Goal: Navigation & Orientation: Find specific page/section

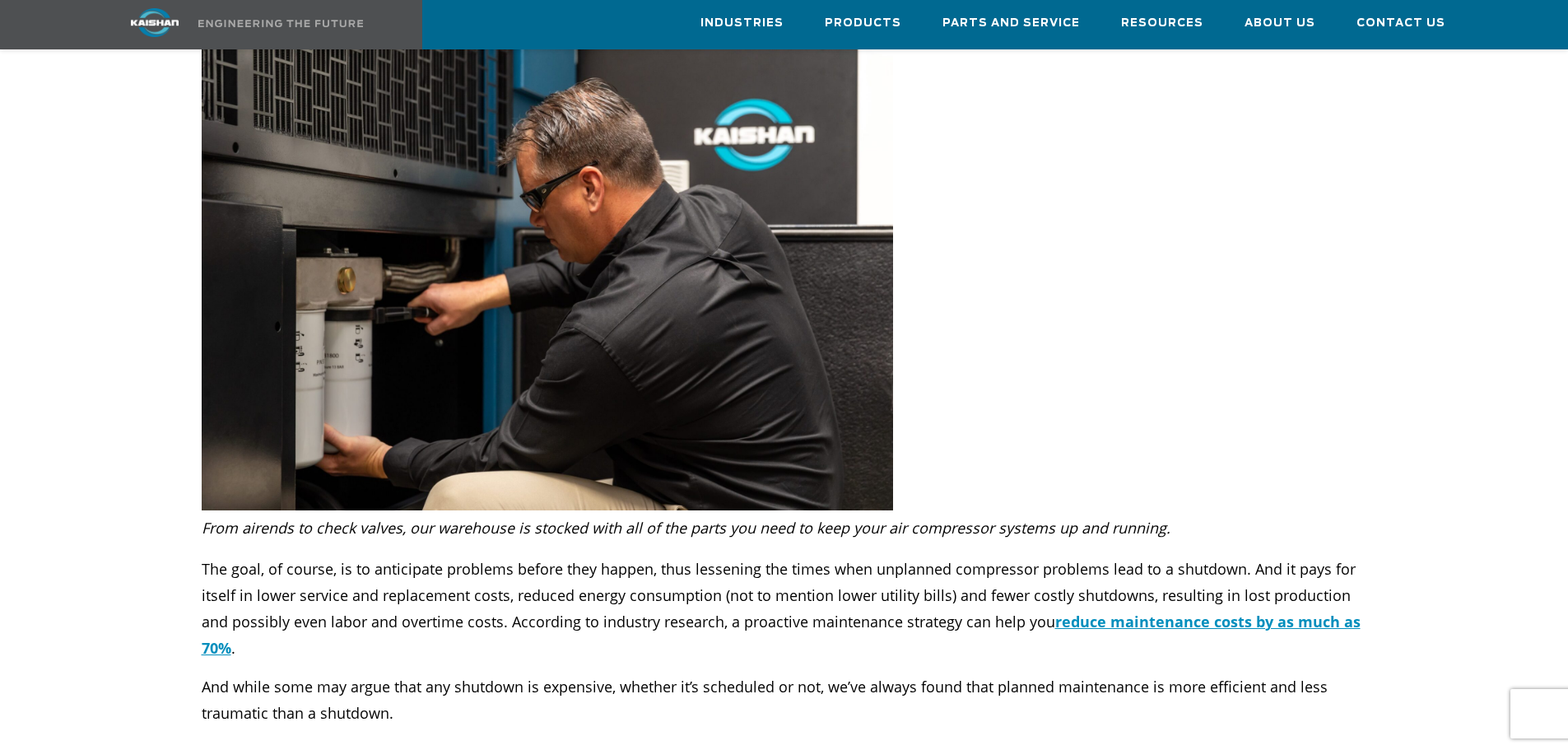
scroll to position [4362, 0]
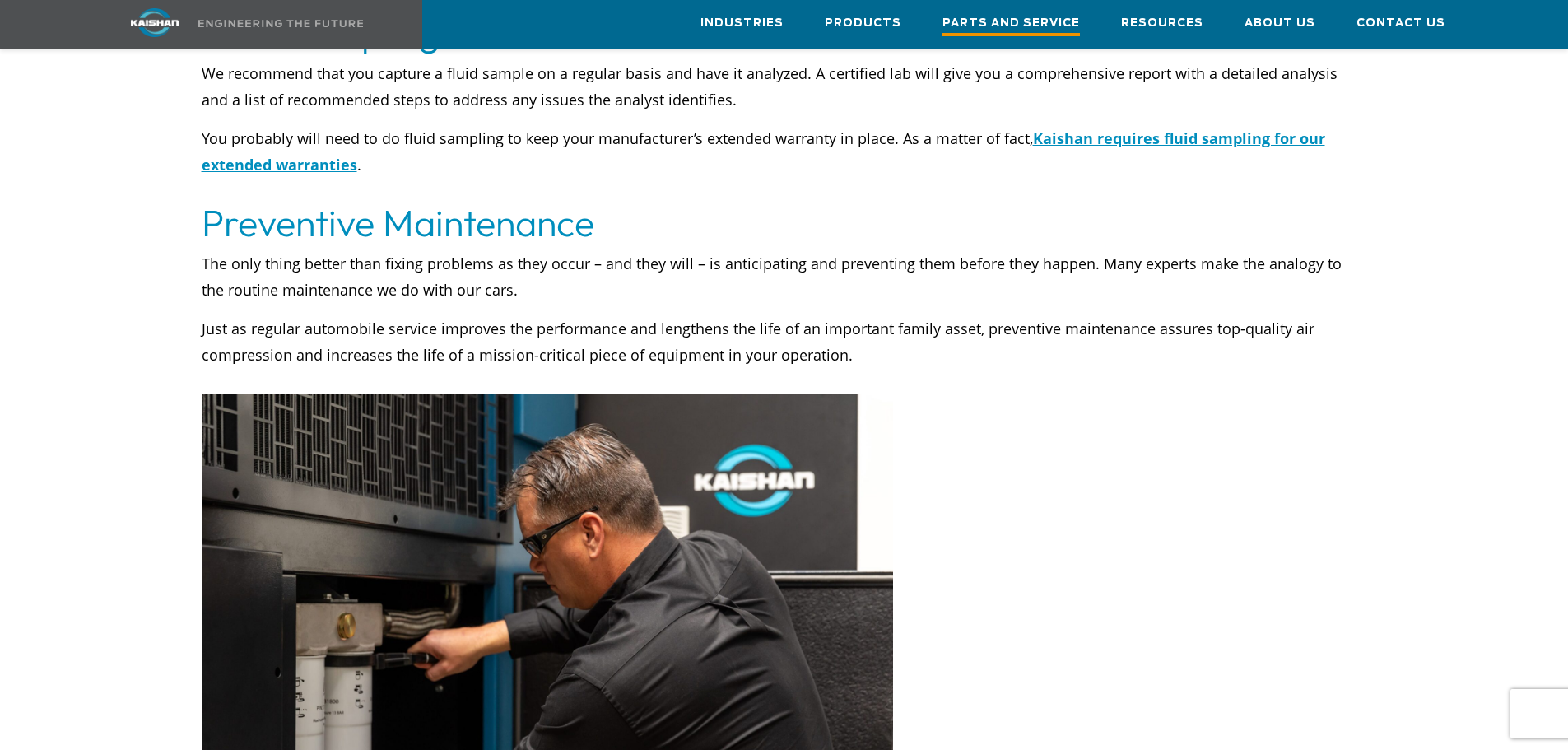
click at [1033, 21] on span "Parts and Service" at bounding box center [1011, 25] width 138 height 22
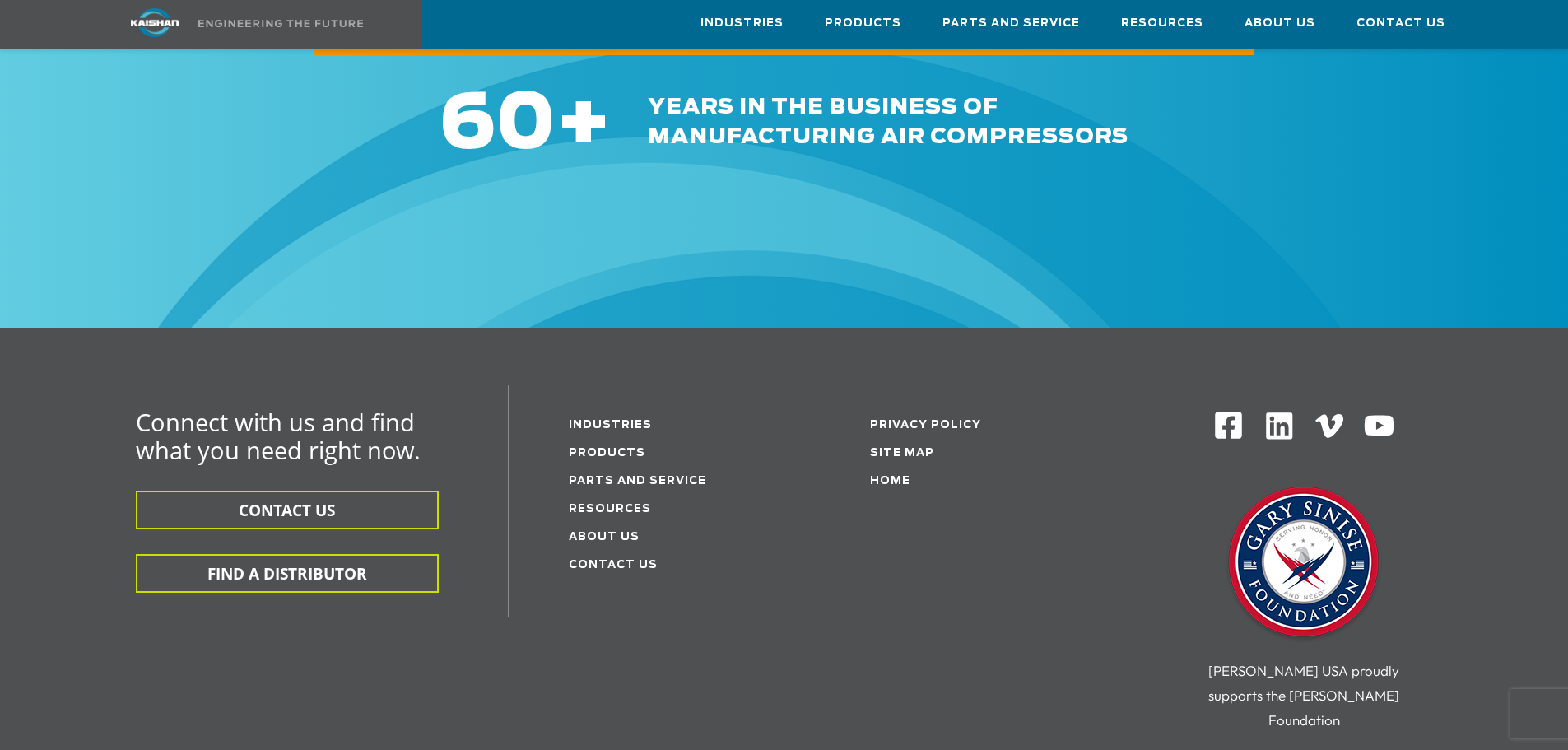
scroll to position [9876, 0]
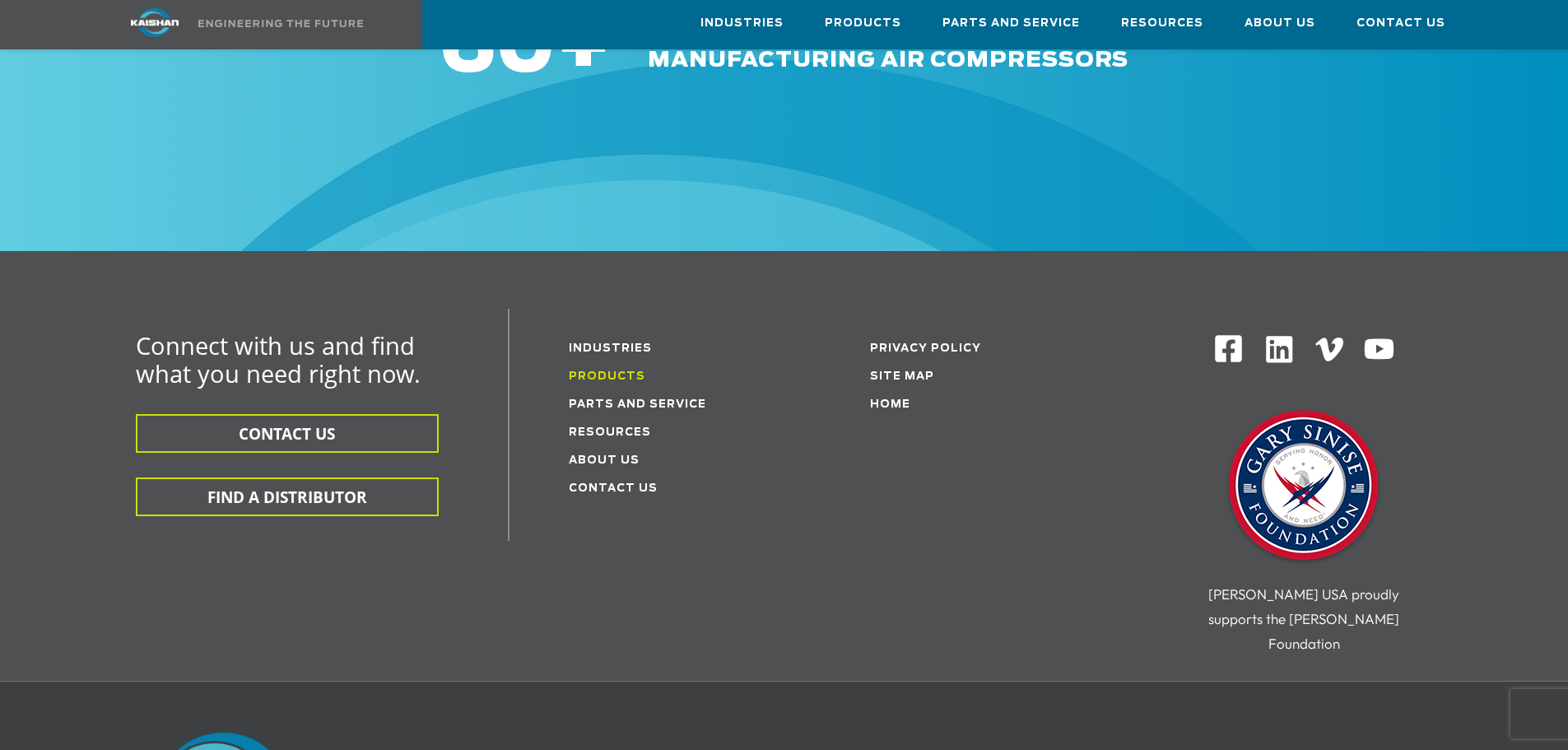
click at [625, 371] on link "Products" at bounding box center [607, 377] width 77 height 11
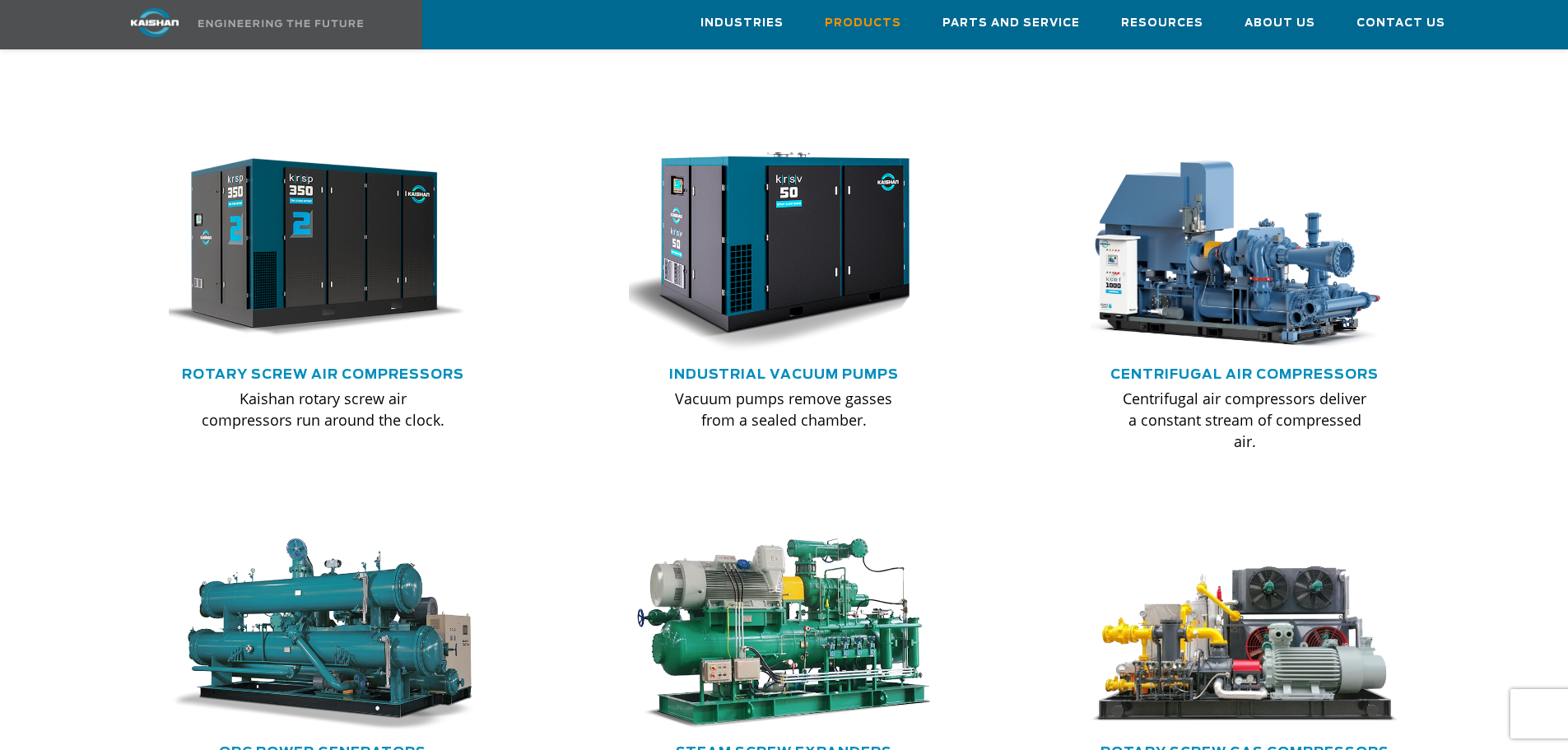
scroll to position [1070, 0]
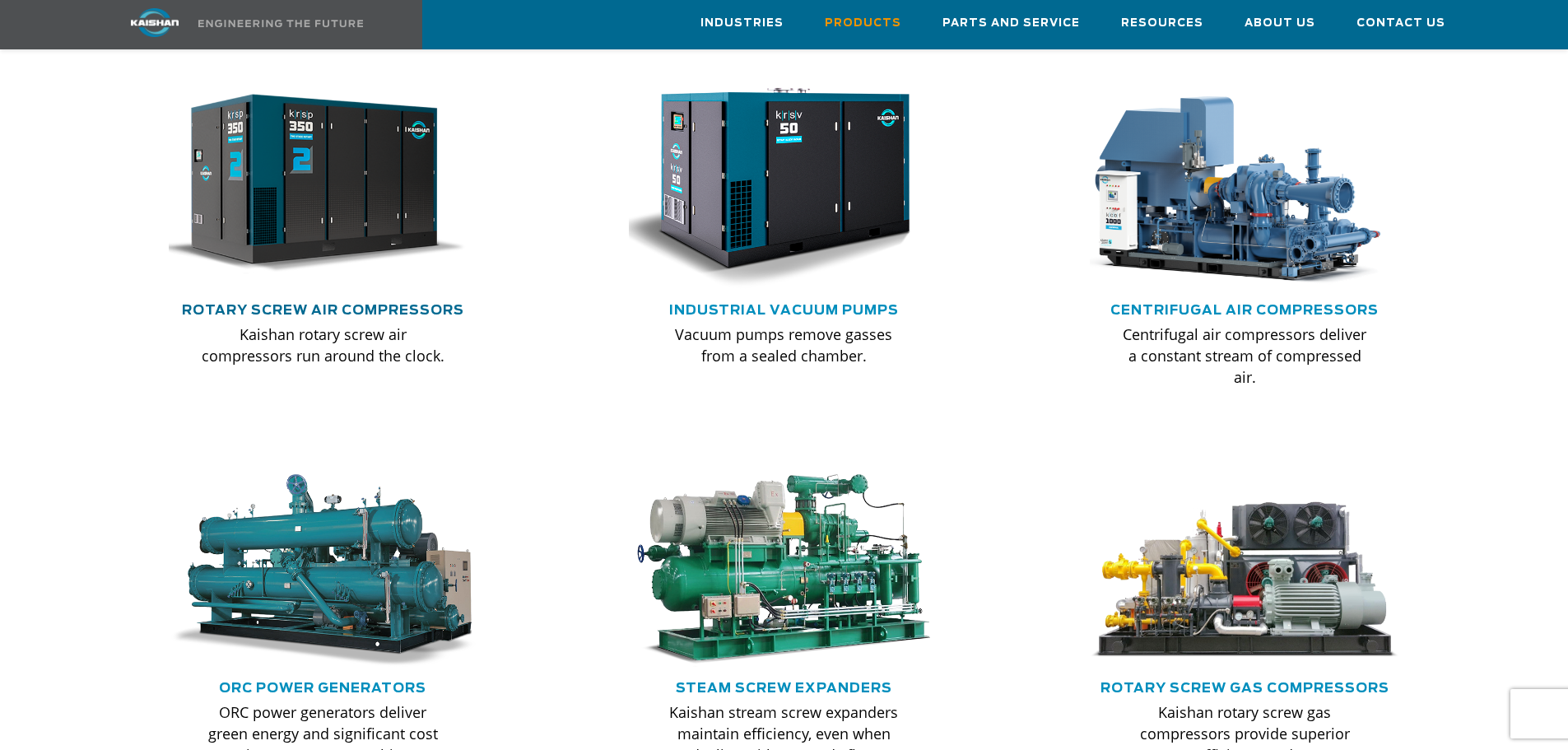
click at [396, 303] on link "Rotary Screw Air Compressors" at bounding box center [322, 310] width 282 height 13
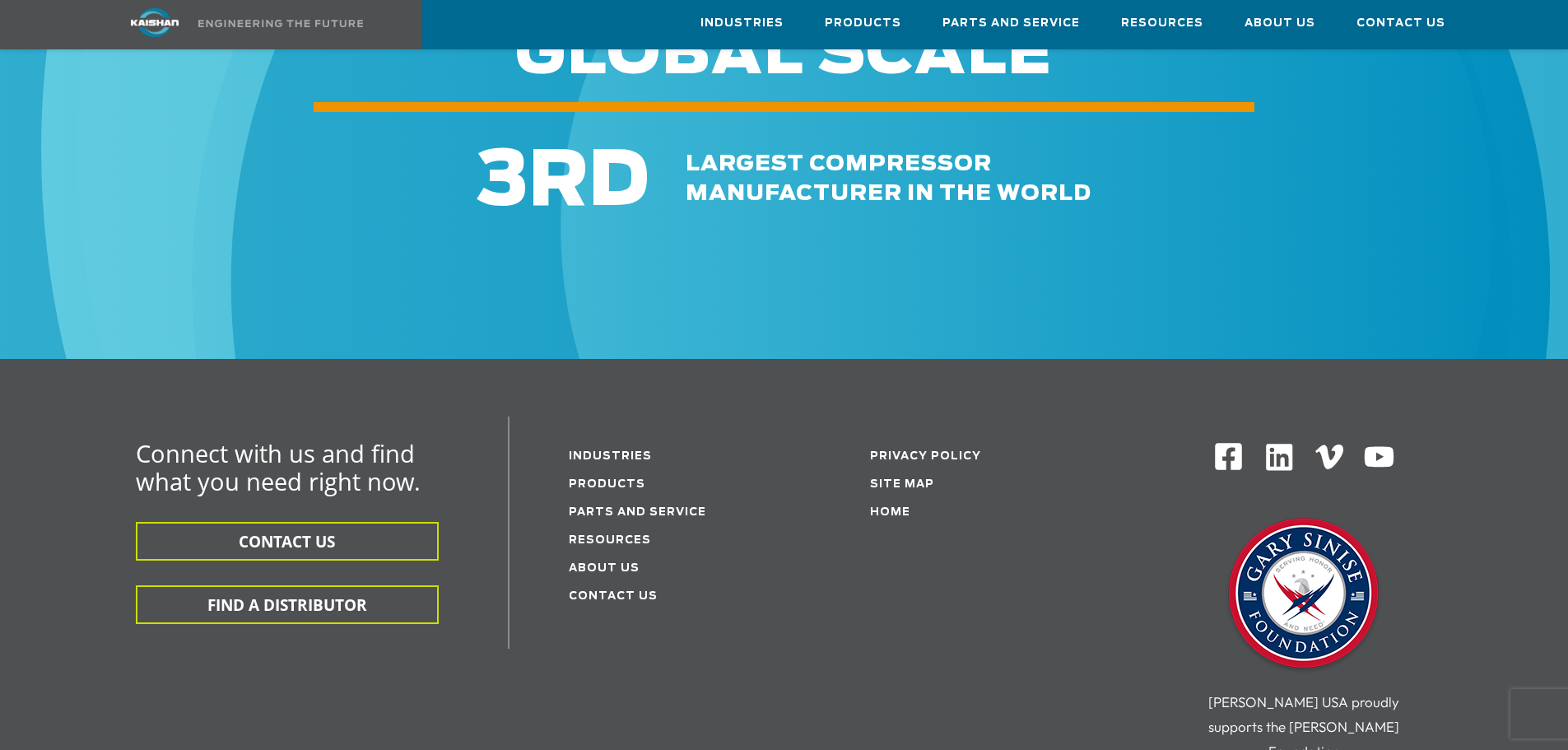
scroll to position [2552, 0]
